Goal: Information Seeking & Learning: Learn about a topic

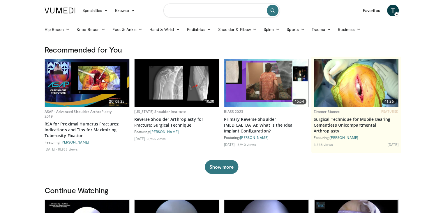
click at [207, 14] on input "Search topics, interventions" at bounding box center [221, 10] width 117 height 14
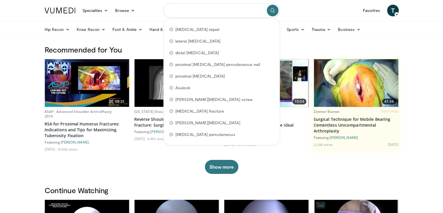
type input "*"
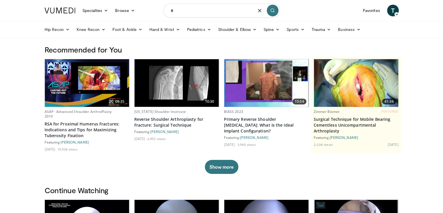
type input "*"
type input "**********"
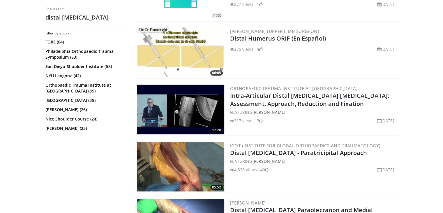
scroll to position [437, 0]
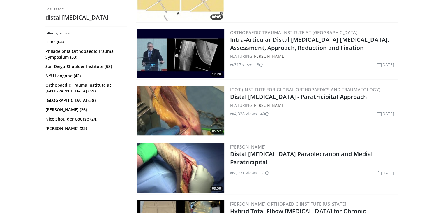
click at [254, 102] on div "FEATURING Utku Kandemir" at bounding box center [313, 105] width 167 height 6
click at [249, 97] on link "Distal [MEDICAL_DATA] - Paratricipital Approach" at bounding box center [298, 97] width 137 height 8
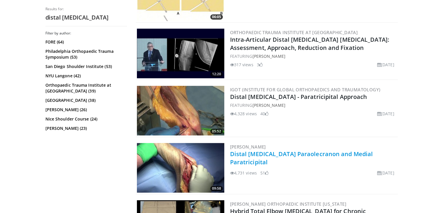
click at [253, 151] on link "Distal [MEDICAL_DATA] Paraolecranon and Medial Paratricipital" at bounding box center [301, 158] width 143 height 16
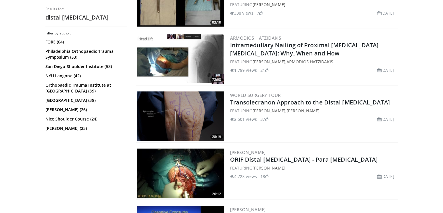
scroll to position [670, 0]
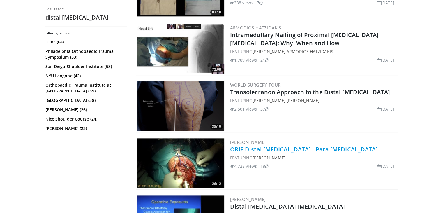
click at [258, 145] on link "ORIF Distal [MEDICAL_DATA] - Para [MEDICAL_DATA]" at bounding box center [304, 149] width 148 height 8
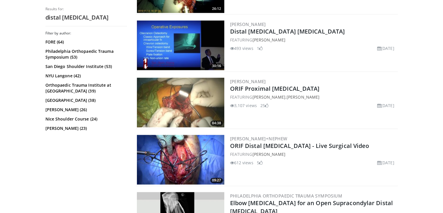
scroll to position [874, 0]
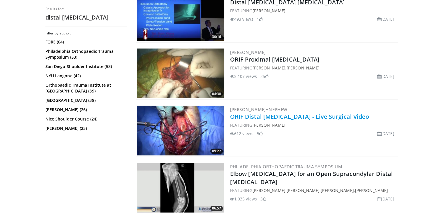
click at [236, 113] on link "ORIF Distal [MEDICAL_DATA] - Live Surgical Video" at bounding box center [299, 116] width 139 height 8
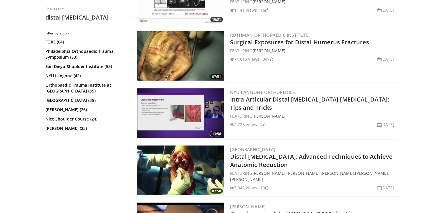
scroll to position [1253, 0]
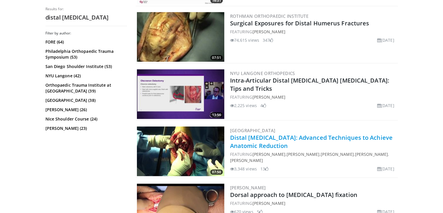
click at [280, 133] on link "Distal Humerus Fracture: Advanced Techniques to Achieve Anatomic Reduction" at bounding box center [311, 141] width 163 height 16
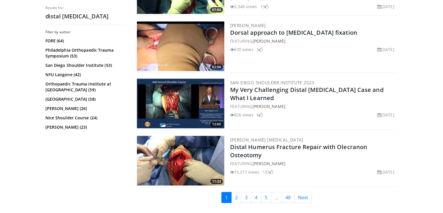
scroll to position [1428, 0]
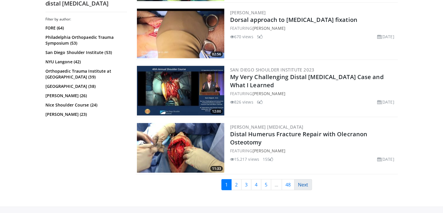
click at [302, 179] on link "Next" at bounding box center [303, 184] width 18 height 11
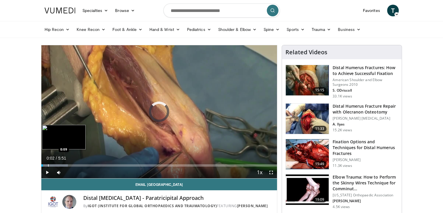
click at [48, 165] on div "Progress Bar" at bounding box center [48, 165] width 1 height 2
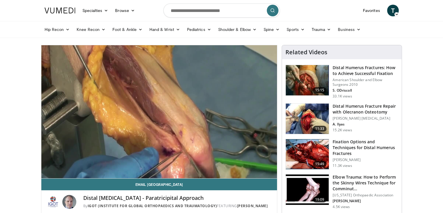
click at [49, 165] on video-js "**********" at bounding box center [159, 111] width 236 height 133
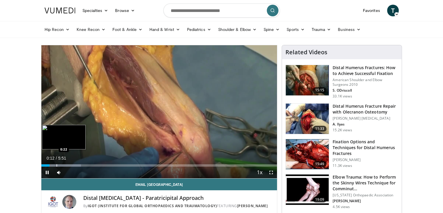
click at [57, 165] on div "Progress Bar" at bounding box center [57, 165] width 1 height 2
click at [69, 164] on div "Progress Bar" at bounding box center [69, 165] width 1 height 2
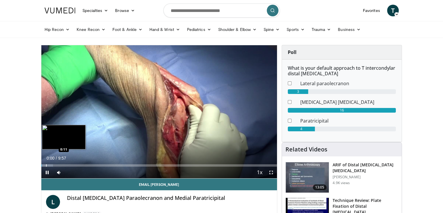
click at [46, 164] on div "Progress Bar" at bounding box center [46, 165] width 1 height 2
click at [50, 163] on div "Loaded : 10.02% 0:23 0:23" at bounding box center [159, 164] width 236 height 6
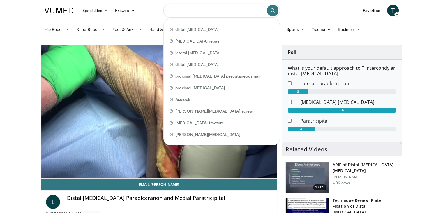
click at [187, 13] on input "Search topics, interventions" at bounding box center [221, 10] width 117 height 14
click at [188, 10] on input "Search topics, interventions" at bounding box center [221, 10] width 117 height 14
click at [220, 11] on input "Search topics, interventions" at bounding box center [221, 10] width 117 height 14
click at [308, 12] on nav "Specialties Adult & Family Medicine Allergy, Asthma, Immunology Anesthesiology …" at bounding box center [221, 10] width 361 height 21
click at [196, 11] on input "Search topics, interventions" at bounding box center [221, 10] width 117 height 14
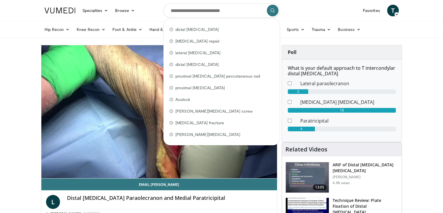
click at [320, 15] on nav "Specialties Adult & Family Medicine Allergy, Asthma, Immunology Anesthesiology …" at bounding box center [221, 10] width 361 height 21
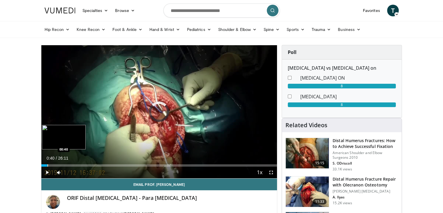
click at [47, 165] on div "Progress Bar" at bounding box center [47, 165] width 1 height 2
click at [56, 163] on div "Loaded : 3.18% 00:41 01:35" at bounding box center [159, 164] width 236 height 6
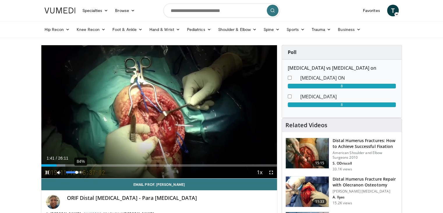
click at [80, 171] on div "84%" at bounding box center [74, 172] width 17 height 2
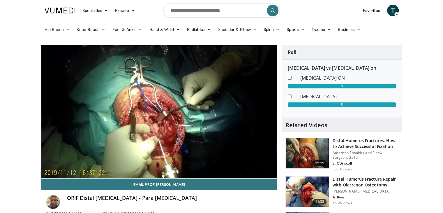
click at [346, 146] on h3 "Distal Humerus Fractures: How to Achieve Successful Fixation" at bounding box center [366, 144] width 66 height 12
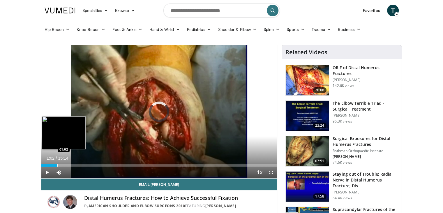
click at [57, 163] on div "Loaded : 3.25% 00:00 01:02" at bounding box center [159, 164] width 236 height 6
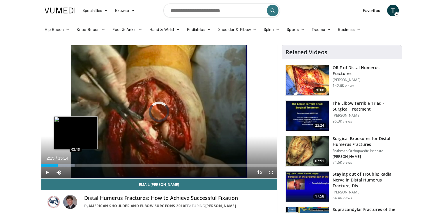
click at [76, 165] on div "Progress Bar" at bounding box center [76, 165] width 1 height 2
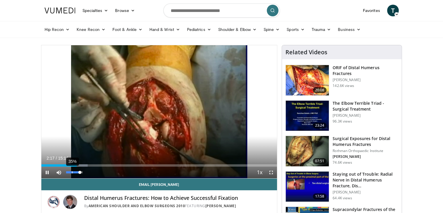
click at [72, 172] on div "35%" at bounding box center [74, 172] width 17 height 2
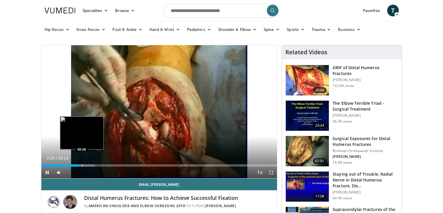
click at [82, 165] on div "Progress Bar" at bounding box center [82, 165] width 1 height 2
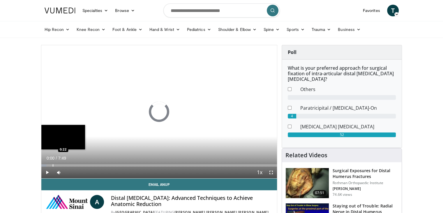
click at [52, 163] on div "Loaded : 2.10% 0:00 0:22" at bounding box center [159, 164] width 236 height 6
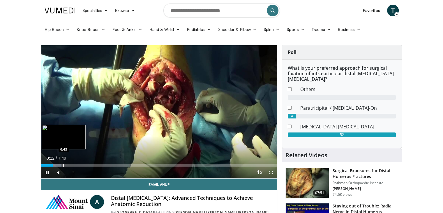
click at [63, 164] on div "Progress Bar" at bounding box center [63, 165] width 1 height 2
click at [68, 164] on div "Progress Bar" at bounding box center [68, 165] width 1 height 2
click at [71, 164] on div "Progress Bar" at bounding box center [71, 165] width 1 height 2
click at [74, 165] on div "Progress Bar" at bounding box center [74, 165] width 1 height 2
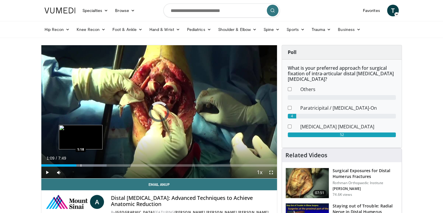
click at [81, 165] on div "Progress Bar" at bounding box center [81, 165] width 1 height 2
click at [88, 164] on div "Progress Bar" at bounding box center [88, 165] width 1 height 2
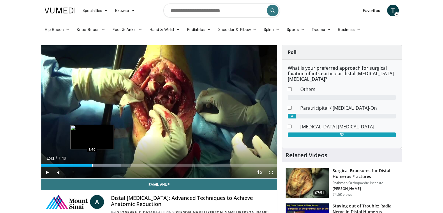
click at [92, 166] on div "Progress Bar" at bounding box center [92, 165] width 1 height 2
click at [98, 165] on div "Progress Bar" at bounding box center [98, 165] width 1 height 2
click at [106, 165] on div "Progress Bar" at bounding box center [106, 165] width 1 height 2
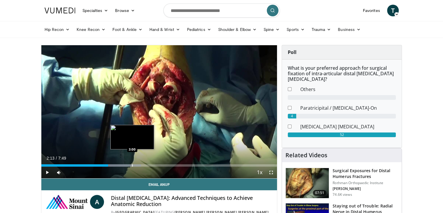
click at [132, 165] on div "Progress Bar" at bounding box center [132, 165] width 1 height 2
click at [131, 164] on div "Progress Bar" at bounding box center [131, 165] width 1 height 2
click at [126, 164] on div "2:57" at bounding box center [85, 165] width 89 height 2
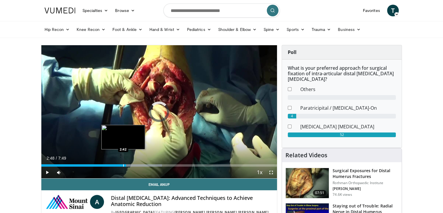
click at [123, 164] on div "Progress Bar" at bounding box center [123, 165] width 1 height 2
click at [122, 164] on div "Progress Bar" at bounding box center [122, 165] width 1 height 2
click at [121, 164] on div "Progress Bar" at bounding box center [121, 165] width 1 height 2
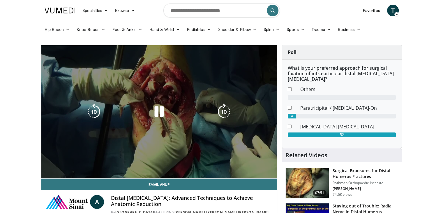
click at [117, 164] on video-js "**********" at bounding box center [159, 111] width 236 height 133
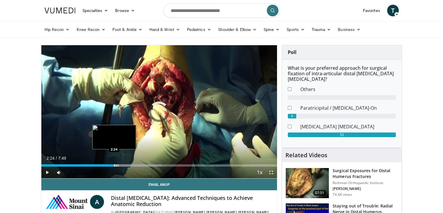
click at [114, 164] on div "Progress Bar" at bounding box center [114, 165] width 1 height 2
click at [111, 164] on div "Progress Bar" at bounding box center [111, 165] width 1 height 2
click at [119, 163] on div "Loaded : 44.39% 2:26 2:35" at bounding box center [159, 164] width 236 height 6
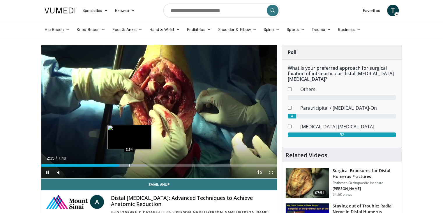
click at [129, 164] on div "Progress Bar" at bounding box center [129, 165] width 1 height 2
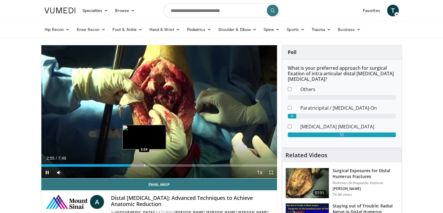
click at [145, 164] on div "Progress Bar" at bounding box center [144, 165] width 1 height 2
drag, startPoint x: 149, startPoint y: 165, endPoint x: 157, endPoint y: 165, distance: 8.4
click at [153, 165] on div "Loaded : 51.21% 3:27 3:34" at bounding box center [159, 165] width 236 height 2
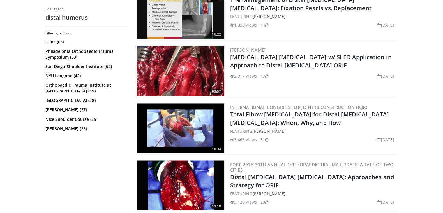
scroll to position [1020, 0]
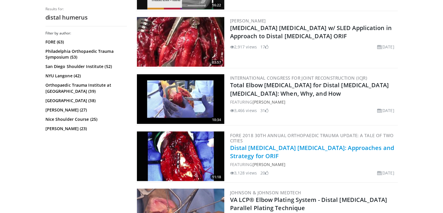
click at [314, 146] on link "Distal [MEDICAL_DATA] [MEDICAL_DATA]: Approaches and Strategy for ORIF" at bounding box center [312, 151] width 164 height 16
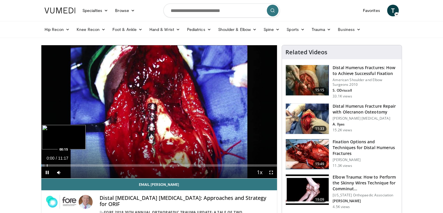
click at [47, 164] on div "Progress Bar" at bounding box center [47, 165] width 1 height 2
click at [57, 164] on div "Progress Bar" at bounding box center [57, 165] width 1 height 2
click at [76, 172] on div "58%" at bounding box center [74, 172] width 17 height 2
click at [79, 173] on div "82%" at bounding box center [74, 172] width 20 height 12
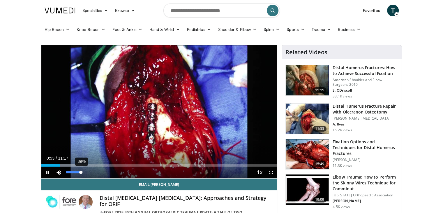
click at [81, 172] on div "89%" at bounding box center [74, 172] width 17 height 2
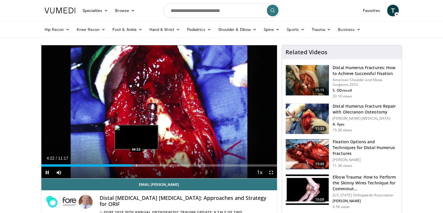
click at [136, 165] on div "Progress Bar" at bounding box center [136, 165] width 1 height 2
click at [141, 166] on div "Loaded : 50.24% 04:37 04:47" at bounding box center [159, 165] width 236 height 2
click at [145, 166] on div "Progress Bar" at bounding box center [145, 165] width 1 height 2
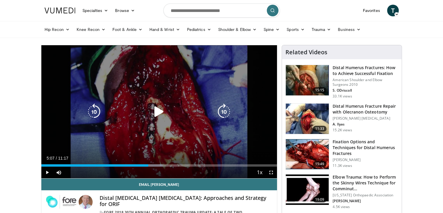
click at [149, 166] on div "Current Time 5:07 / Duration 11:17 Play Skip Backward Skip Forward Mute 47% Loa…" at bounding box center [159, 172] width 236 height 12
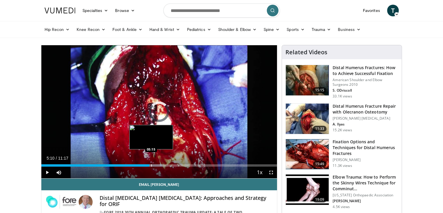
click at [151, 166] on div "Progress Bar" at bounding box center [151, 165] width 1 height 2
click at [155, 165] on div "Progress Bar" at bounding box center [154, 165] width 1 height 2
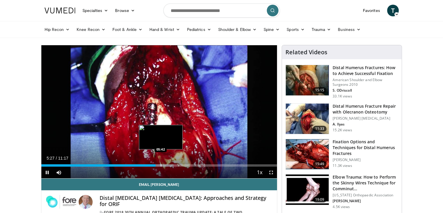
click at [161, 165] on div "Progress Bar" at bounding box center [161, 165] width 1 height 2
click at [172, 165] on div "Progress Bar" at bounding box center [172, 165] width 1 height 2
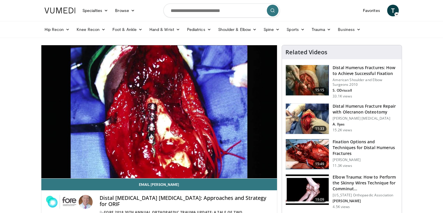
click at [345, 145] on h3 "Fixation Options and Techniques for Distal Humerus Fractures" at bounding box center [366, 147] width 66 height 17
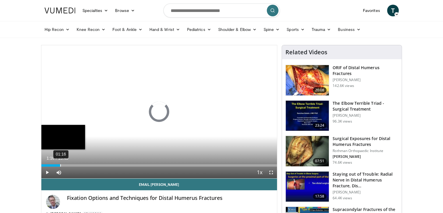
click at [60, 161] on div "Loaded : 0.00% 01:16 01:16" at bounding box center [159, 164] width 236 height 6
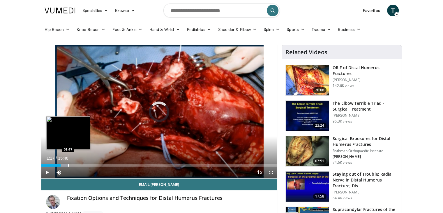
click at [68, 165] on div "Progress Bar" at bounding box center [68, 165] width 1 height 2
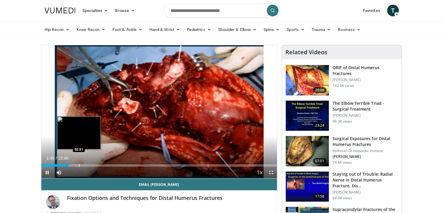
click at [81, 165] on div "Loaded : 13.68% 01:49 02:31" at bounding box center [159, 165] width 236 height 2
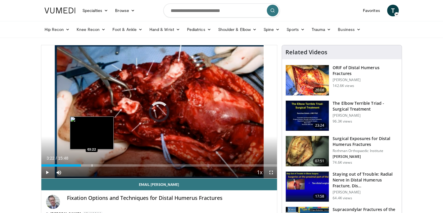
click at [92, 166] on div "Progress Bar" at bounding box center [92, 165] width 1 height 2
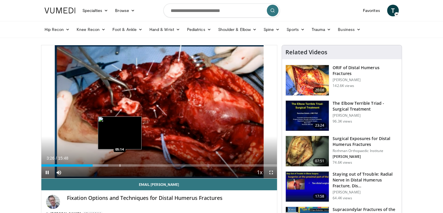
click at [120, 165] on div "Progress Bar" at bounding box center [120, 165] width 1 height 2
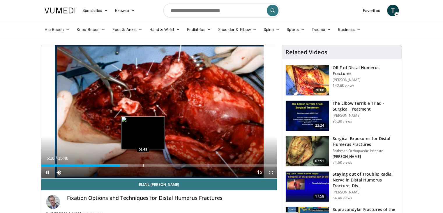
click at [143, 166] on div "Progress Bar" at bounding box center [143, 165] width 1 height 2
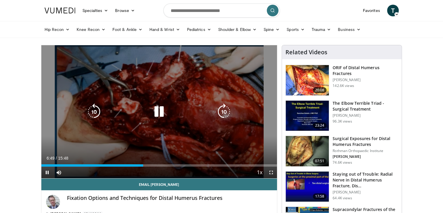
click at [149, 166] on div "Loaded : 43.24% 06:49 07:10" at bounding box center [159, 165] width 236 height 2
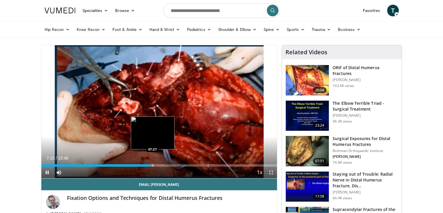
click at [153, 166] on div "Progress Bar" at bounding box center [153, 165] width 1 height 2
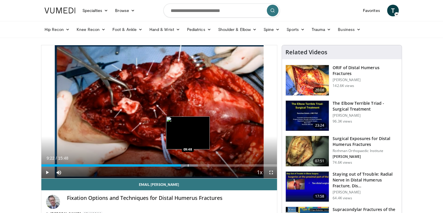
click at [188, 163] on div "Loaded : 66.33% 09:22 09:48" at bounding box center [159, 164] width 236 height 6
click at [195, 164] on div "Progress Bar" at bounding box center [195, 165] width 1 height 2
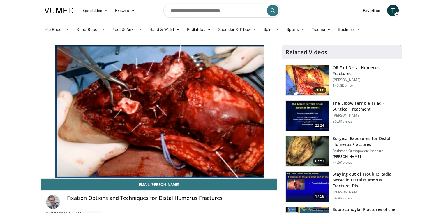
click at [339, 70] on h3 "ORIF of Distal Humerus Fractures" at bounding box center [366, 71] width 66 height 12
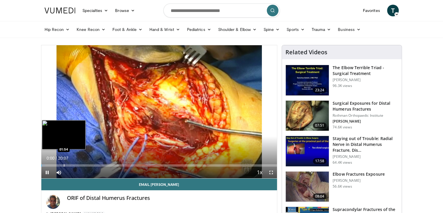
click at [64, 165] on div "Progress Bar" at bounding box center [64, 165] width 1 height 2
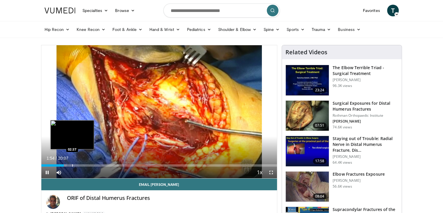
click at [72, 165] on div "Progress Bar" at bounding box center [72, 165] width 1 height 2
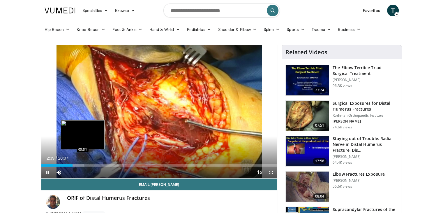
click at [82, 162] on div "Loaded : 18.24% 02:39 03:31" at bounding box center [159, 164] width 236 height 6
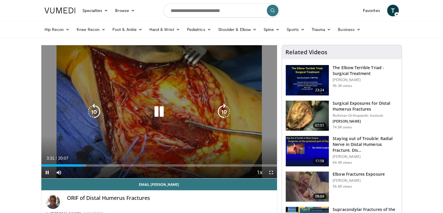
click at [90, 162] on div "Loaded : 19.07% 03:31 03:31" at bounding box center [159, 164] width 236 height 6
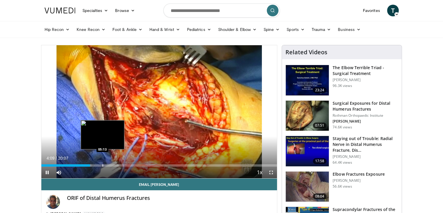
click at [103, 162] on div "Loaded : 21.36% 04:09 05:13" at bounding box center [159, 164] width 236 height 6
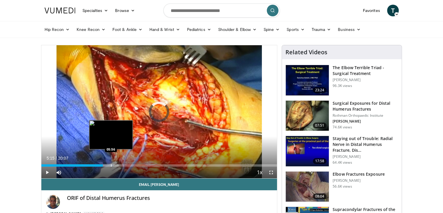
click at [111, 162] on div "Loaded : 30.68% 05:15 05:56" at bounding box center [159, 164] width 236 height 6
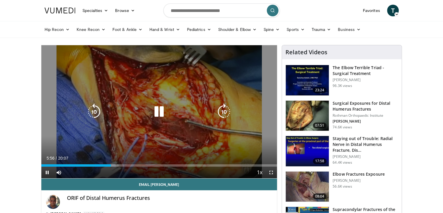
click at [114, 162] on div "Loaded : 31.51% 05:56 05:56" at bounding box center [159, 164] width 236 height 6
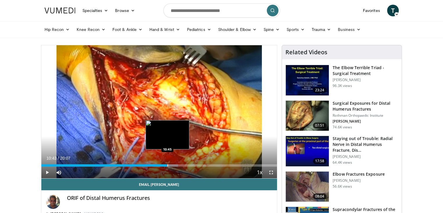
click at [168, 164] on div "Progress Bar" at bounding box center [168, 165] width 1 height 2
click at [172, 164] on div "Progress Bar" at bounding box center [172, 165] width 1 height 2
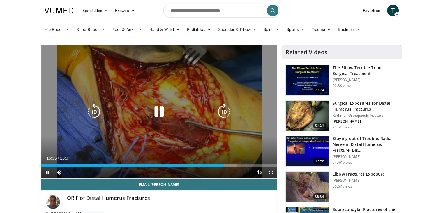
click at [235, 127] on div "10 seconds Tap to unmute" at bounding box center [159, 111] width 236 height 133
click at [167, 74] on div "10 seconds Tap to unmute" at bounding box center [159, 111] width 236 height 133
click at [178, 72] on div "10 seconds Tap to unmute" at bounding box center [159, 111] width 236 height 133
